Goal: Task Accomplishment & Management: Use online tool/utility

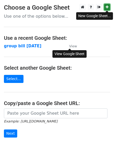
click at [106, 7] on icon at bounding box center [107, 7] width 3 height 4
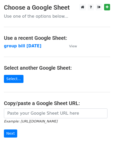
click at [28, 17] on p "Use one of the options below..." at bounding box center [57, 16] width 106 height 5
click at [44, 17] on p "Use one of the options below..." at bounding box center [57, 16] width 106 height 5
click at [27, 18] on p "Use one of the options below..." at bounding box center [57, 16] width 106 height 5
drag, startPoint x: 27, startPoint y: 18, endPoint x: 14, endPoint y: 17, distance: 12.8
click at [14, 17] on p "Use one of the options below..." at bounding box center [57, 16] width 106 height 5
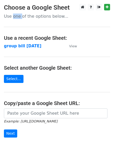
click at [14, 17] on p "Use one of the options below..." at bounding box center [57, 16] width 106 height 5
click at [53, 18] on p "Use one of the options below..." at bounding box center [57, 16] width 106 height 5
drag, startPoint x: 31, startPoint y: 46, endPoint x: 66, endPoint y: 38, distance: 35.8
click at [66, 38] on h4 "Use a recent Google Sheet:" at bounding box center [57, 38] width 106 height 6
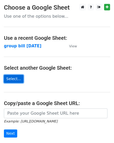
click at [16, 79] on link "Select..." at bounding box center [14, 79] width 20 height 8
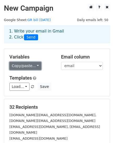
click at [35, 67] on link "Copy/paste..." at bounding box center [25, 66] width 32 height 8
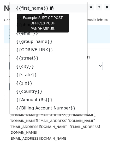
click at [25, 8] on link "{{first_name}}" at bounding box center [49, 8] width 78 height 8
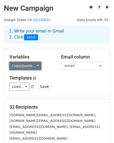
click at [34, 67] on link "Copy/paste..." at bounding box center [25, 66] width 32 height 8
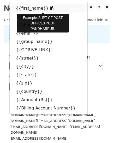
click at [33, 9] on link "{{first_name}}" at bounding box center [49, 8] width 78 height 8
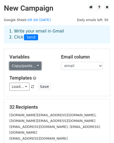
click at [35, 65] on link "Copy/paste..." at bounding box center [25, 66] width 32 height 8
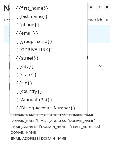
drag, startPoint x: 22, startPoint y: 8, endPoint x: 86, endPoint y: 80, distance: 97.3
click at [86, 80] on h5 "Templates" at bounding box center [56, 78] width 95 height 6
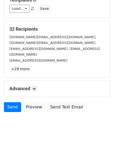
scroll to position [52, 0]
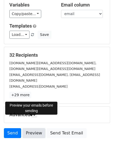
click at [34, 128] on link "Preview" at bounding box center [33, 133] width 23 height 10
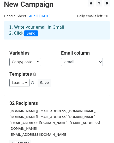
scroll to position [0, 0]
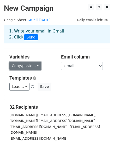
click at [36, 67] on link "Copy/paste..." at bounding box center [25, 66] width 32 height 8
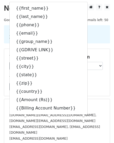
click at [89, 82] on div "Templates Load... No templates saved Save" at bounding box center [56, 83] width 103 height 16
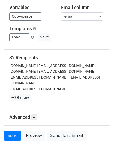
scroll to position [52, 0]
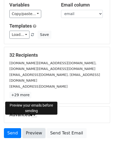
click at [30, 128] on link "Preview" at bounding box center [33, 133] width 23 height 10
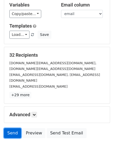
click at [12, 128] on link "Send" at bounding box center [12, 133] width 17 height 10
